Goal: Task Accomplishment & Management: Complete application form

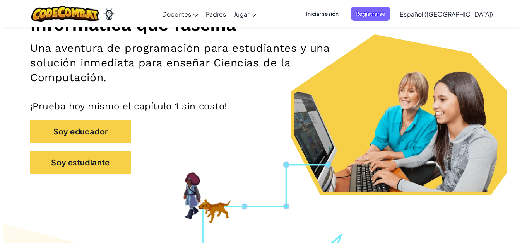
scroll to position [80, 0]
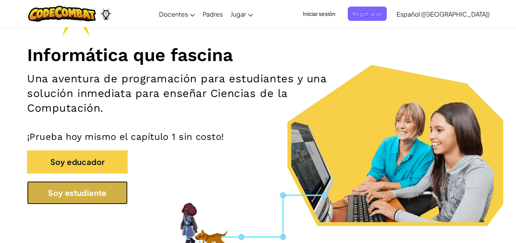
click at [82, 190] on button "Soy estudiante" at bounding box center [77, 192] width 101 height 23
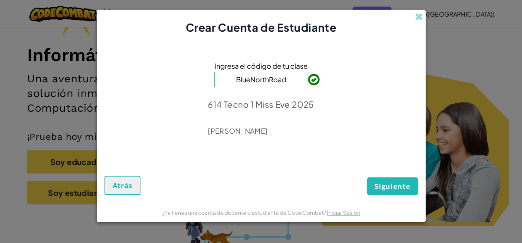
type input "BlueNorthRoad"
click at [390, 188] on span "Siguiente" at bounding box center [392, 186] width 36 height 9
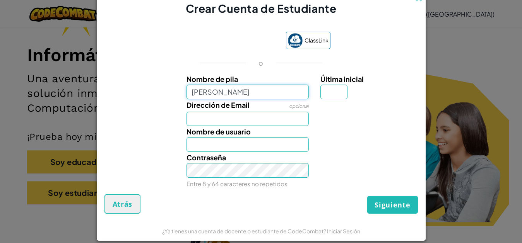
type input "Itzamaray Zayas Cuatianquiz"
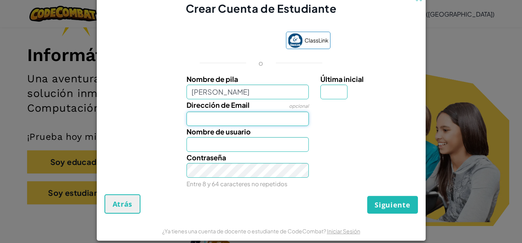
type input "Itzamaray Zayas Cuatianquiz"
click at [262, 117] on input "Dirección de Email" at bounding box center [247, 119] width 122 height 15
type input "AL07152782@tecmilenio.mx"
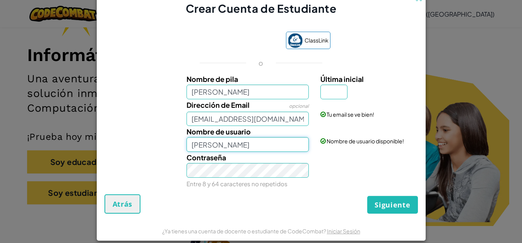
click at [287, 144] on input "Itzamaray Zayas Cuatianquiz" at bounding box center [247, 144] width 122 height 15
click at [294, 147] on div "Nombre de pila Itzamaray Zayas Cuatianquiz Última inicial Dirección de Email op…" at bounding box center [260, 130] width 309 height 113
click at [285, 147] on input "Itzamaray Zayas Cuatianquiz" at bounding box center [247, 144] width 122 height 15
type input "Itzamaray Zayas 06"
click at [333, 89] on input "Última inicial" at bounding box center [333, 92] width 27 height 15
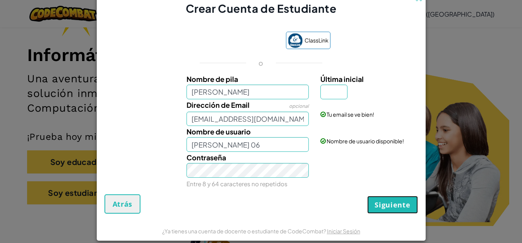
click at [390, 203] on span "Siguiente" at bounding box center [392, 204] width 36 height 9
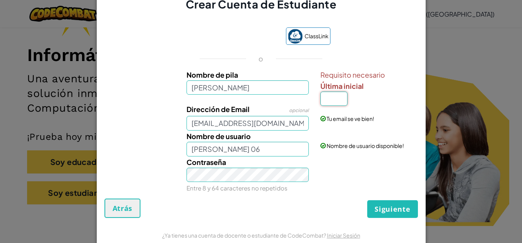
click at [330, 94] on input "Última inicial" at bounding box center [333, 99] width 27 height 15
type input "A"
click at [394, 203] on button "Siguiente" at bounding box center [392, 209] width 50 height 18
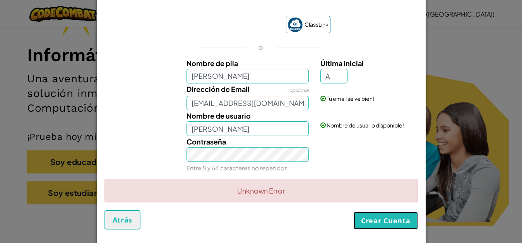
click at [362, 218] on button "Crear Cuenta" at bounding box center [386, 221] width 64 height 18
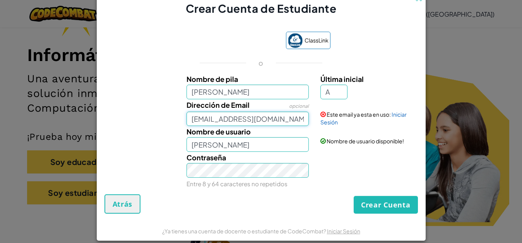
click at [297, 120] on input "AL07152782@tecmilenio.mx" at bounding box center [247, 119] width 122 height 15
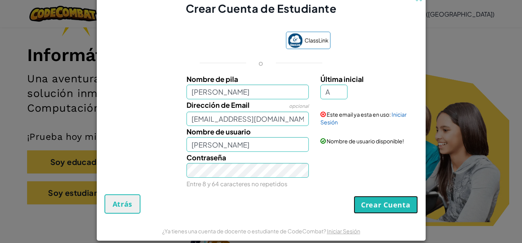
click at [366, 209] on button "Crear Cuenta" at bounding box center [386, 205] width 64 height 18
click at [320, 116] on span at bounding box center [322, 114] width 5 height 5
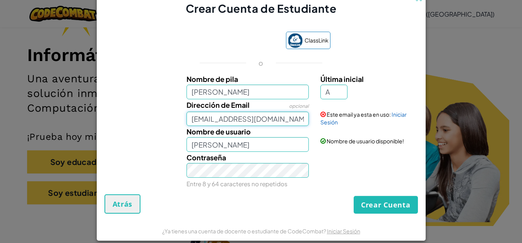
click at [294, 120] on input "AL07152782@tecmilenio.mx" at bounding box center [247, 119] width 122 height 15
click at [289, 143] on input "Itzamaray Zayas CuatianquizA" at bounding box center [247, 144] width 122 height 15
click at [291, 141] on input "Itzamaray Zayas Cuatianquiz" at bounding box center [247, 144] width 122 height 15
type input "Itzamaray Zayas 06"
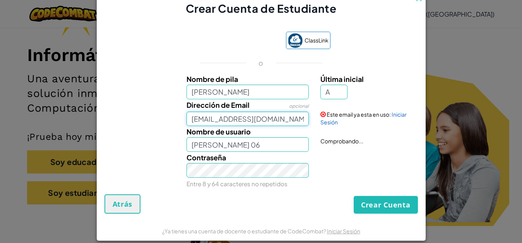
click at [300, 121] on input "AL07152782@tecmilenio.mx" at bounding box center [247, 119] width 122 height 15
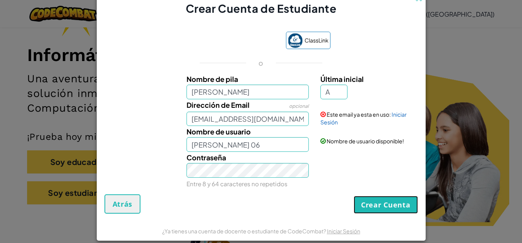
click at [372, 200] on button "Crear Cuenta" at bounding box center [386, 205] width 64 height 18
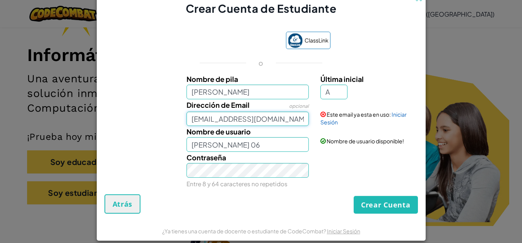
click at [209, 117] on input "AL07152782@tecmilenio.mx" at bounding box center [247, 119] width 122 height 15
click at [217, 119] on input "AL07152782@tecmilenio.mx" at bounding box center [247, 119] width 122 height 15
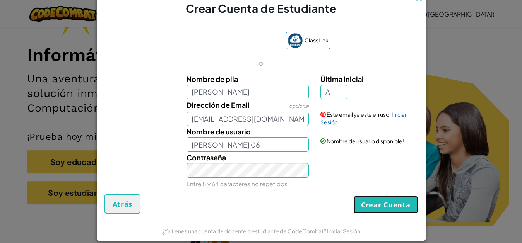
click at [367, 208] on button "Crear Cuenta" at bounding box center [386, 205] width 64 height 18
click at [402, 115] on link "Iniciar Sesión" at bounding box center [363, 118] width 86 height 15
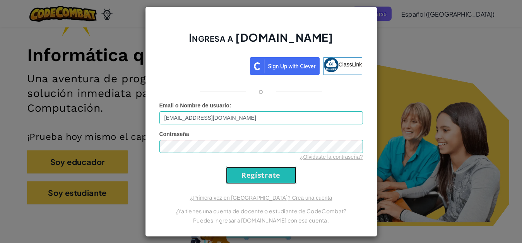
click at [272, 178] on input "Regístrate" at bounding box center [261, 175] width 70 height 17
